Goal: Task Accomplishment & Management: Use online tool/utility

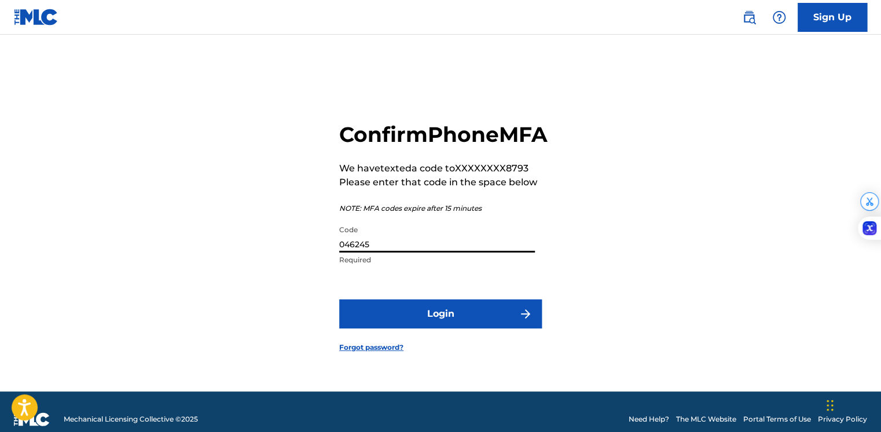
type input "046245"
click at [440, 328] on button "Login" at bounding box center [440, 313] width 203 height 29
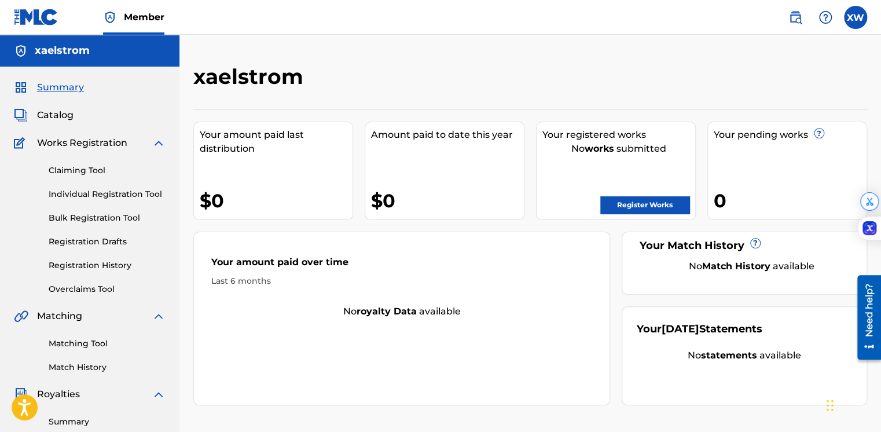
click at [624, 199] on link "Register Works" at bounding box center [644, 204] width 89 height 17
